Goal: Information Seeking & Learning: Find specific fact

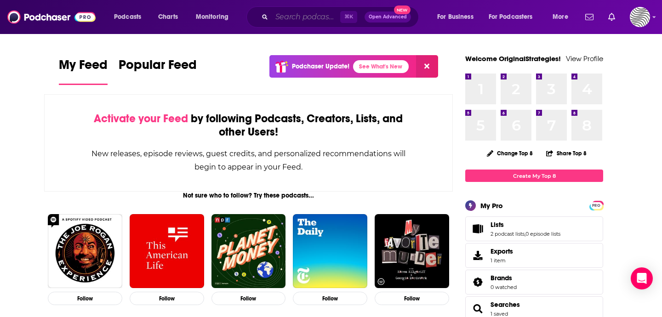
click at [291, 16] on input "Search podcasts, credits, & more..." at bounding box center [306, 17] width 69 height 15
paste input "The [PERSON_NAME] Program"
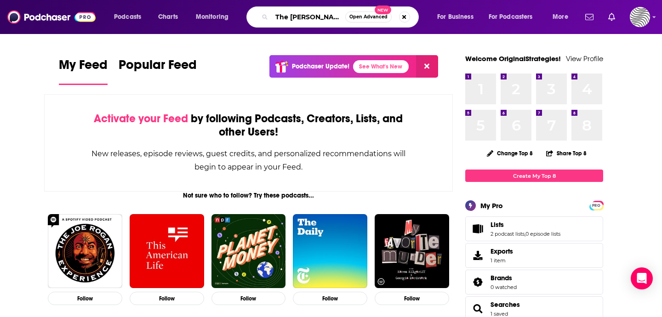
scroll to position [0, 48]
type input "The [PERSON_NAME] Program"
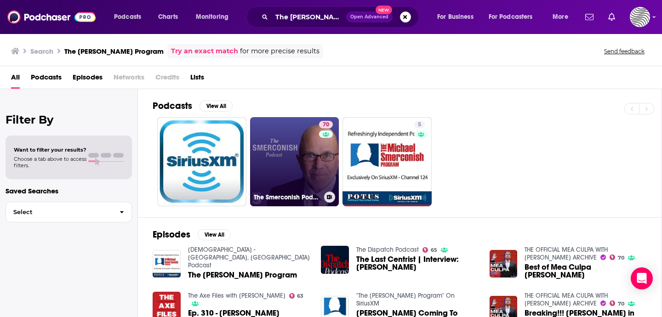
click at [303, 141] on link "70 The Smerconish Podcast" at bounding box center [294, 161] width 89 height 89
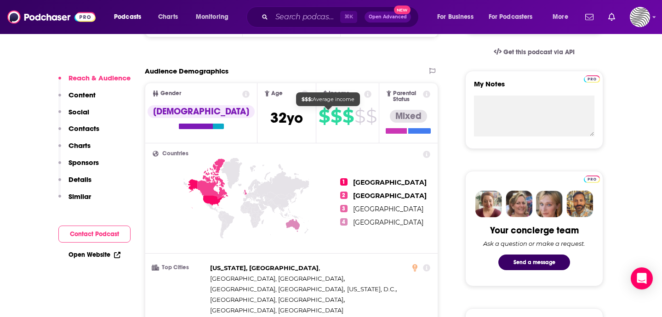
scroll to position [309, 0]
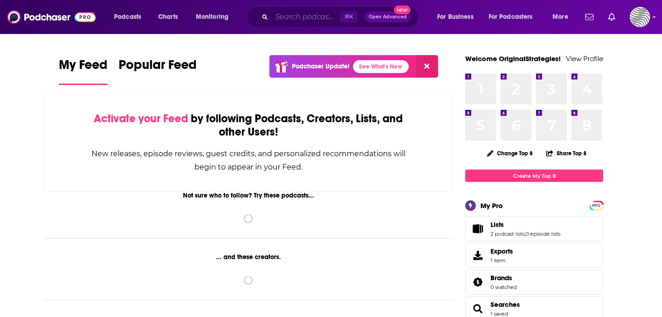
click at [291, 16] on input "Search podcasts, credits, & more..." at bounding box center [306, 17] width 69 height 15
paste input "The Contender"
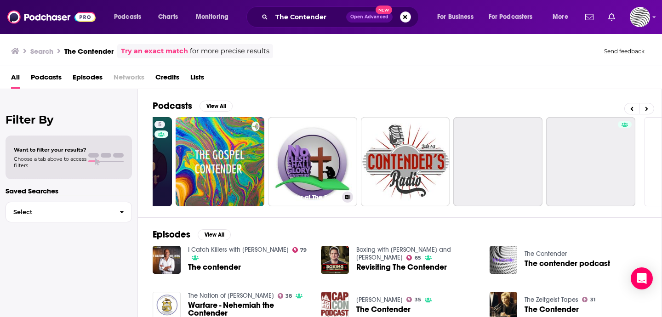
scroll to position [0, 305]
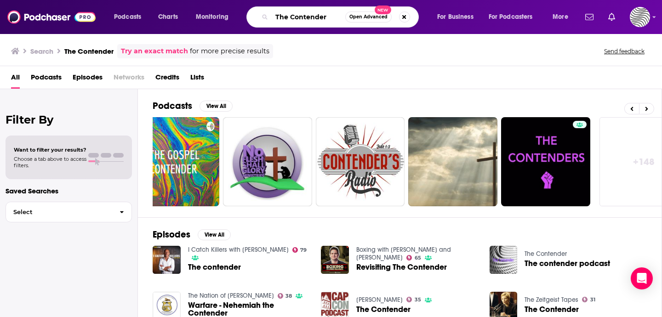
click at [286, 16] on input "The Contender" at bounding box center [309, 17] width 74 height 15
type input "erin houchin"
